Goal: Check status: Check status

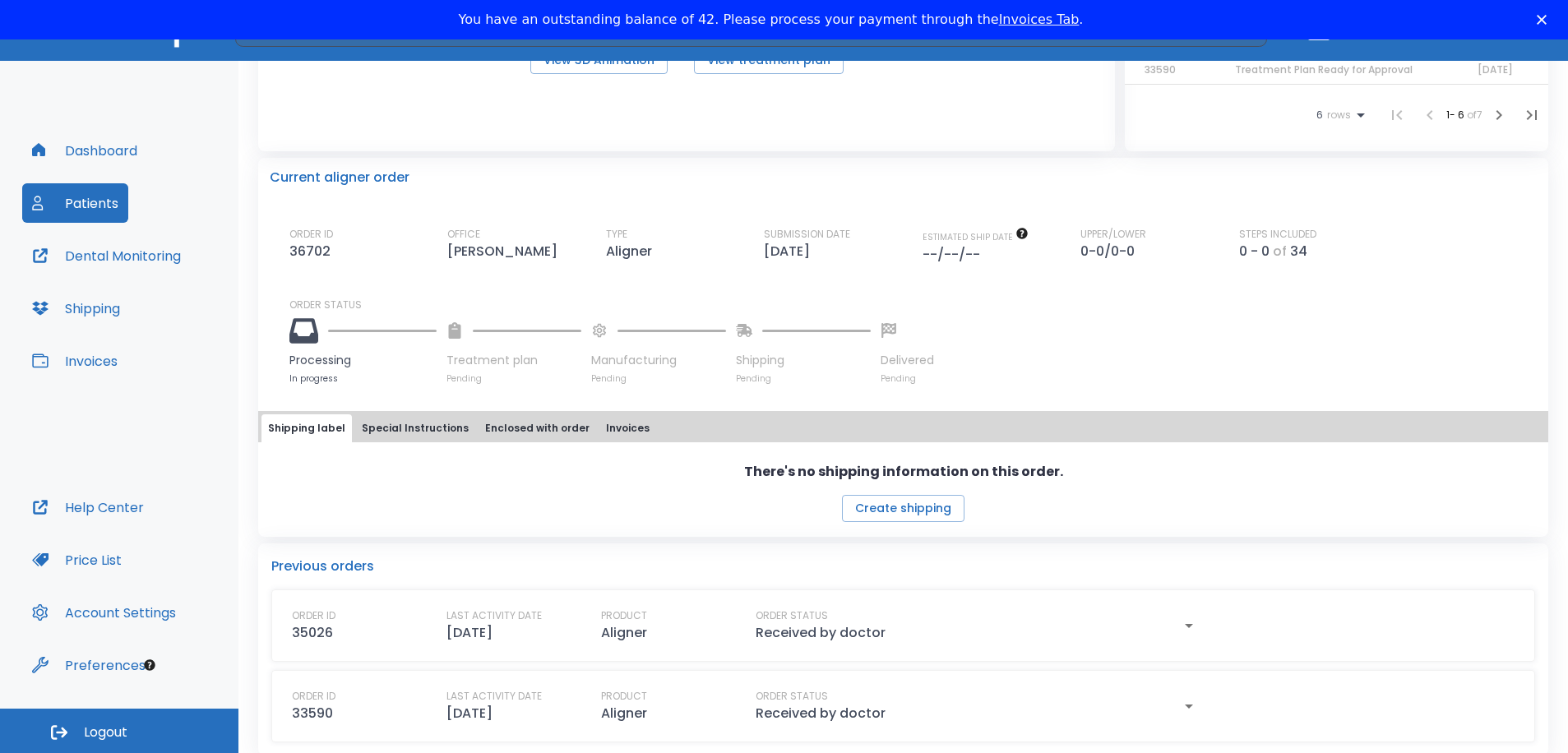
scroll to position [344, 0]
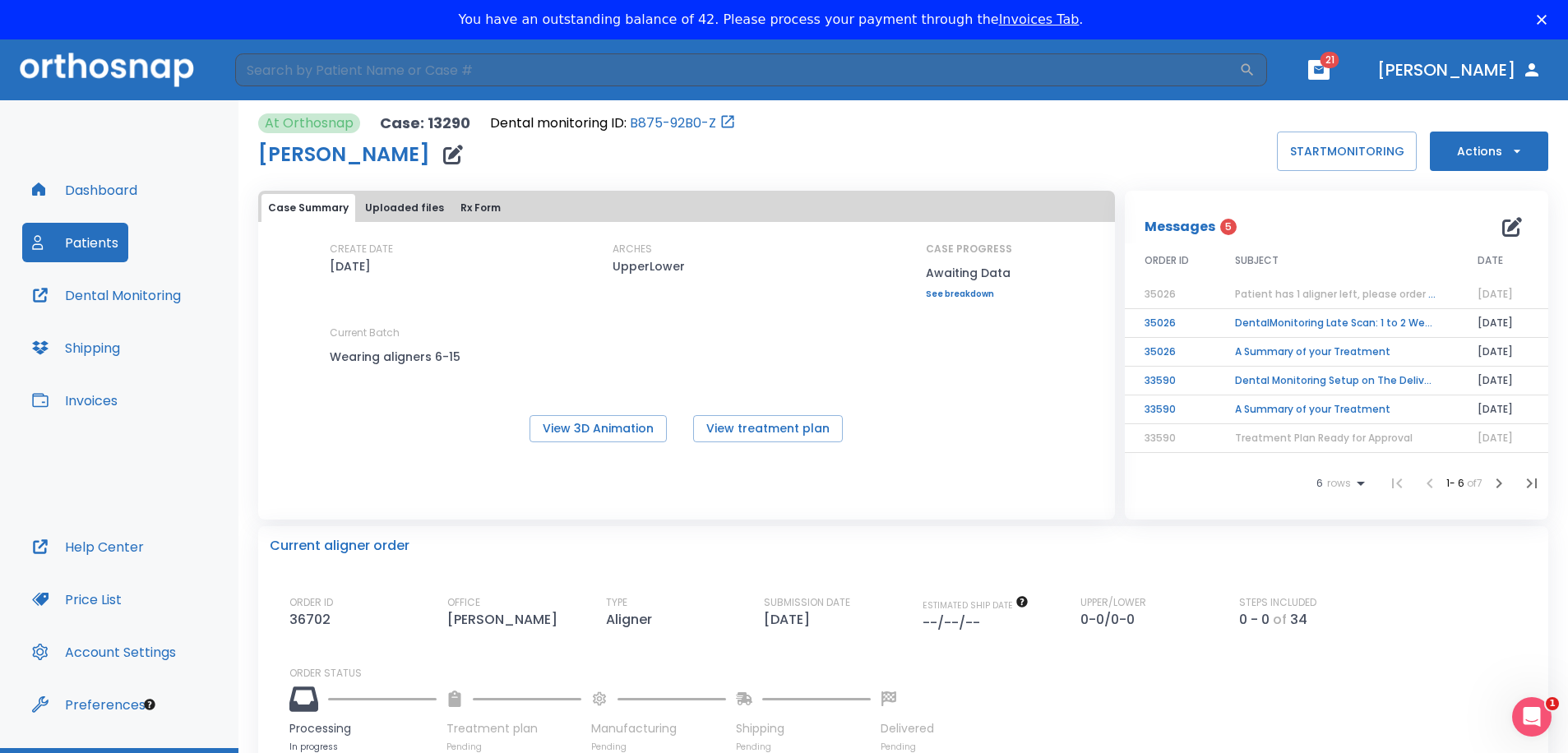
click at [1510, 151] on icon "button" at bounding box center [1517, 151] width 16 height 16
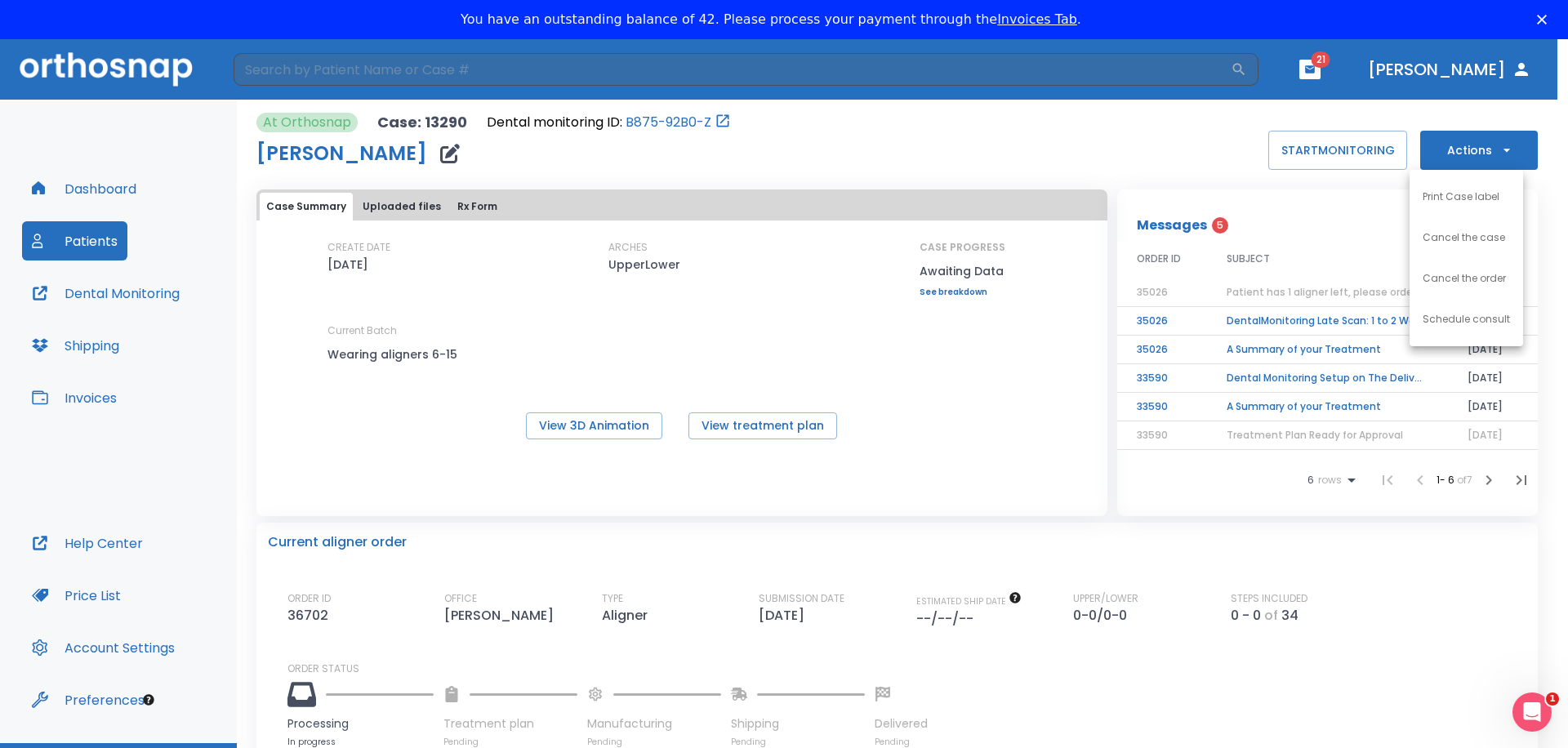
click at [107, 244] on div at bounding box center [784, 374] width 1568 height 748
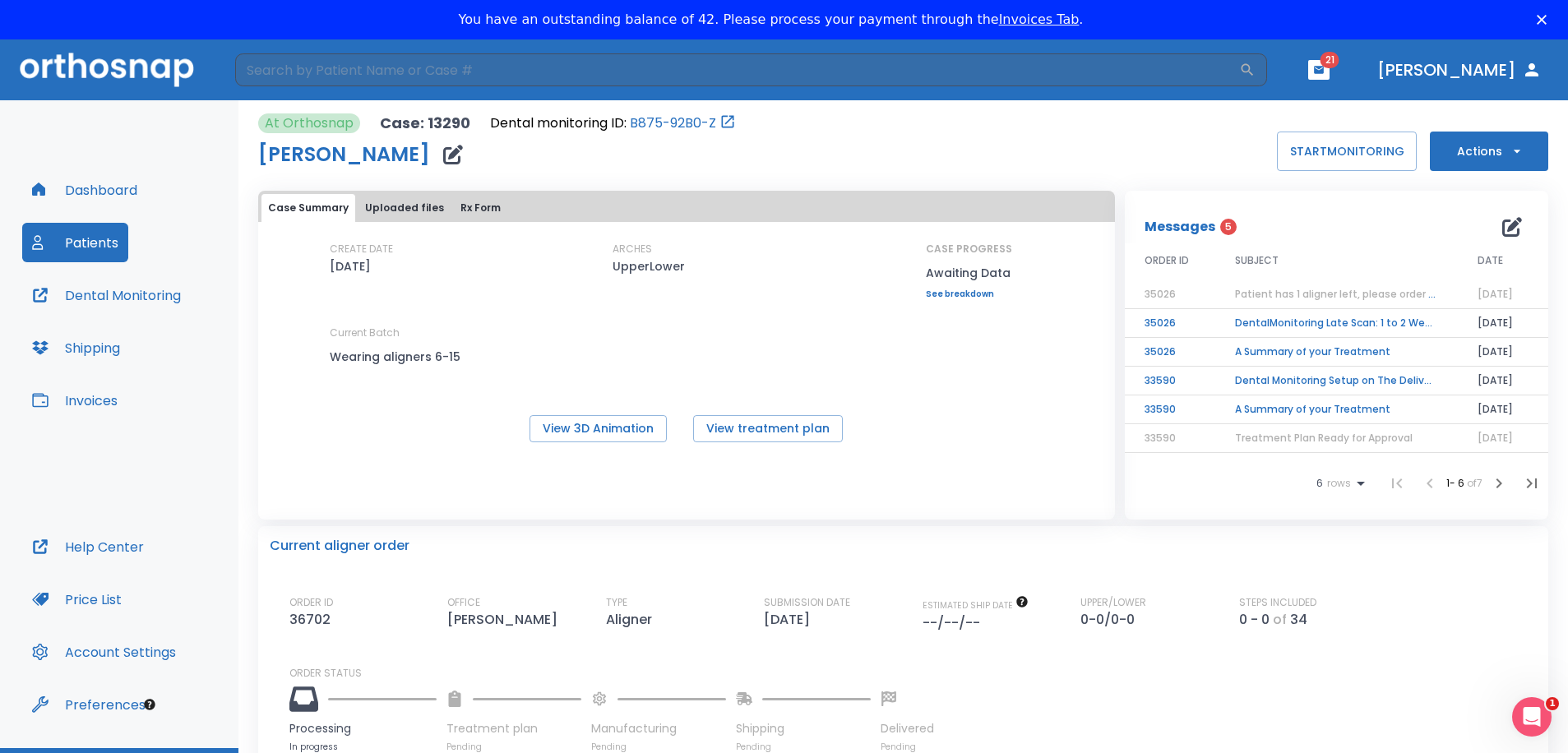
click at [112, 196] on button "Dashboard" at bounding box center [85, 190] width 125 height 40
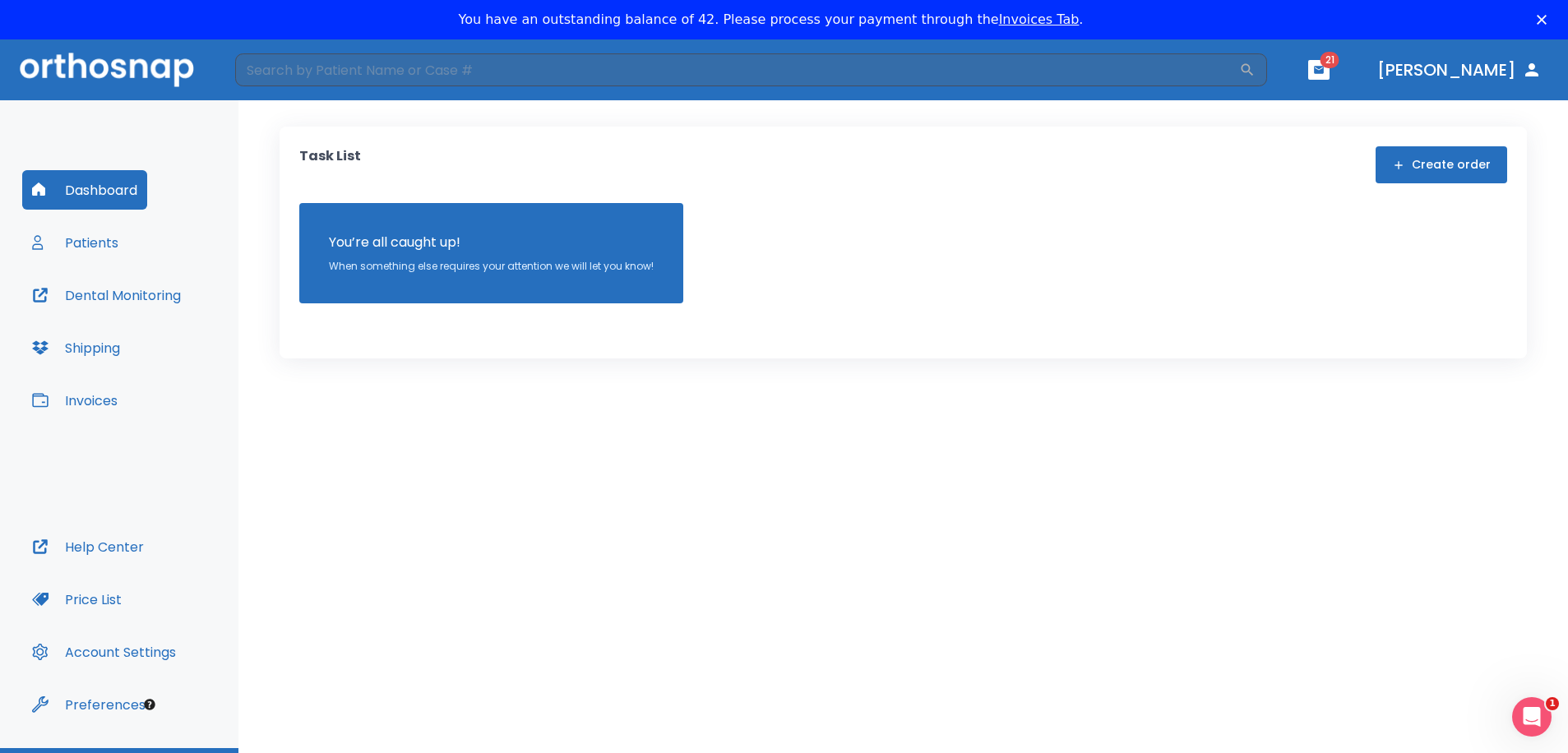
click at [1023, 17] on link "Invoices Tab" at bounding box center [1039, 19] width 80 height 16
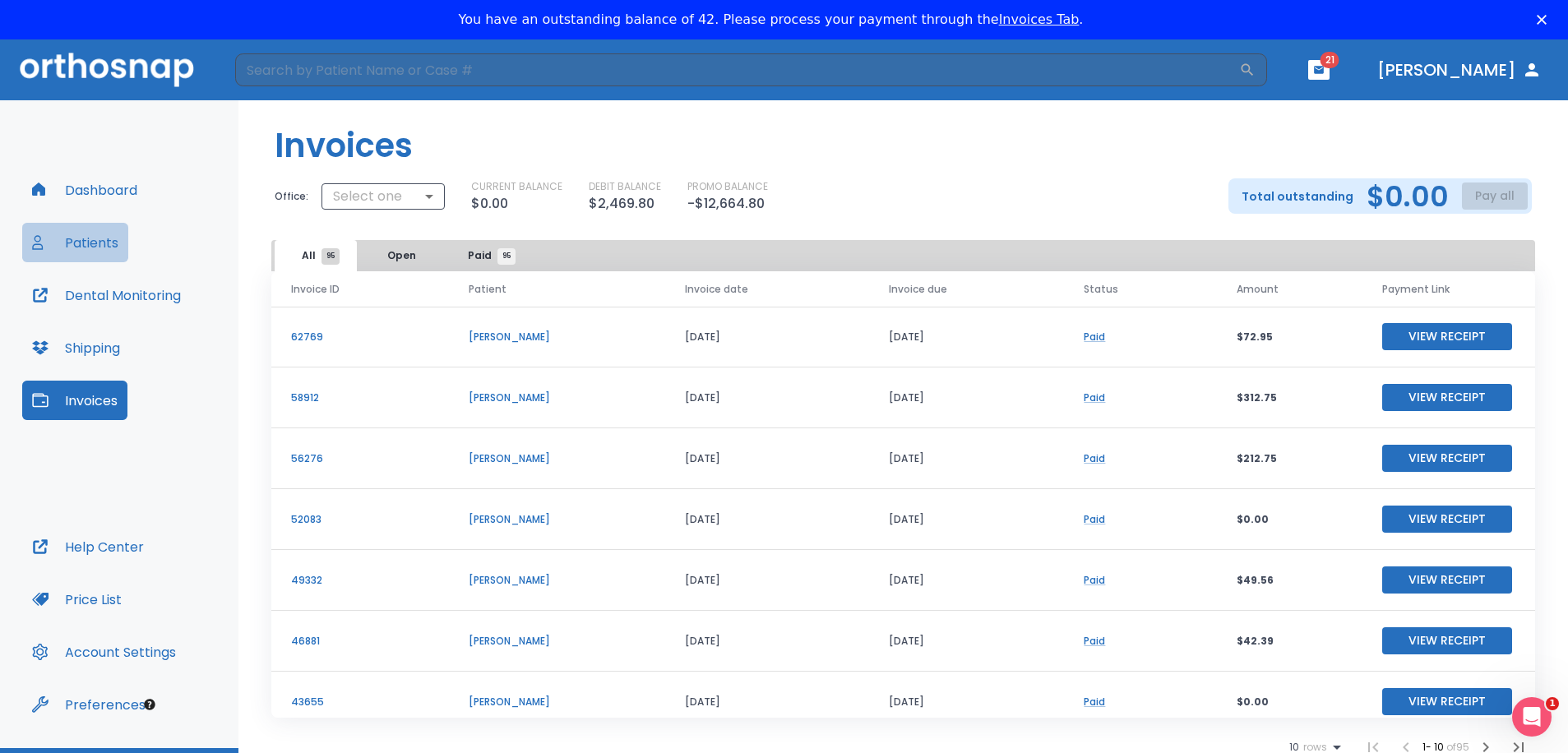
click at [96, 235] on button "Patients" at bounding box center [75, 242] width 107 height 40
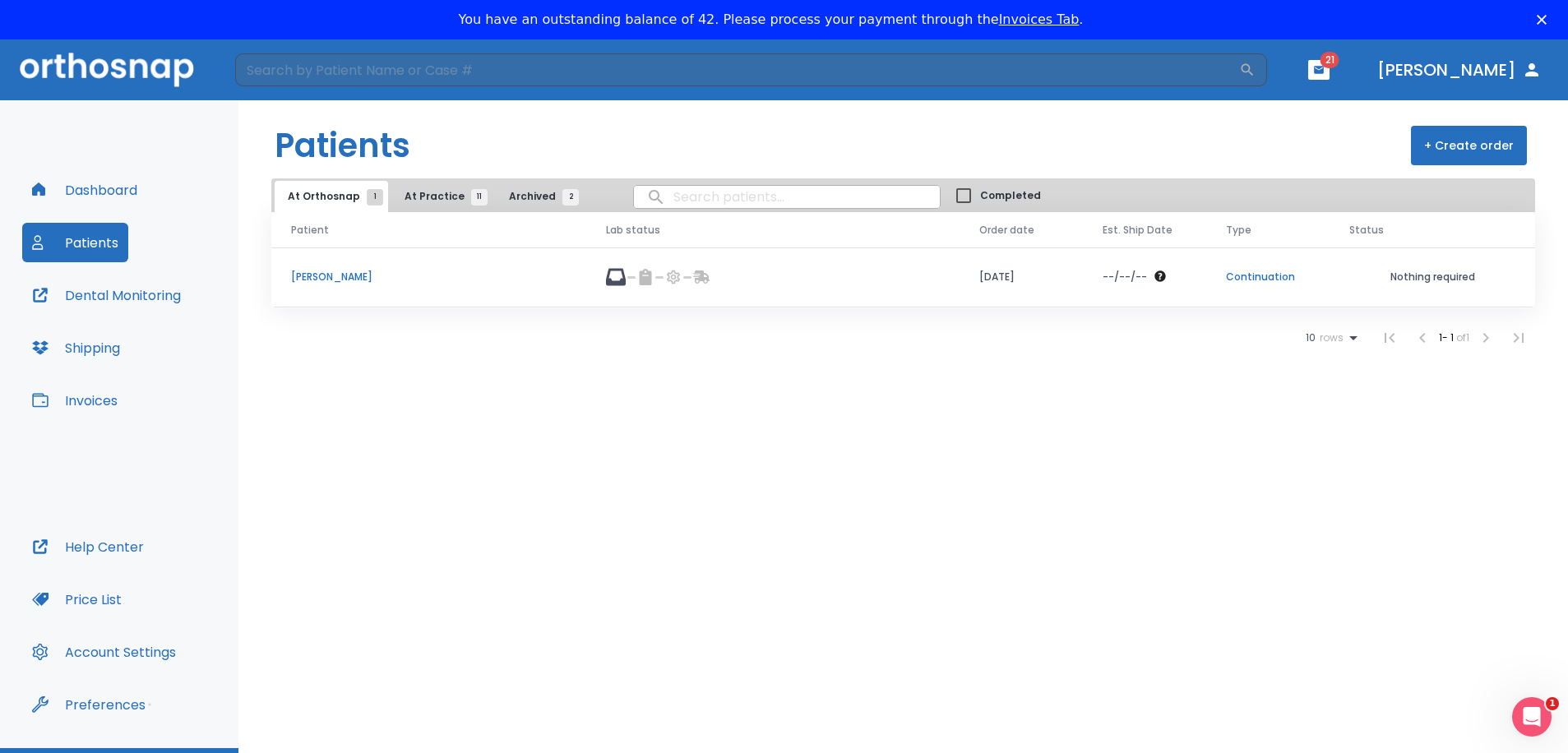
click at [315, 273] on p "[PERSON_NAME]" at bounding box center [429, 277] width 275 height 15
